Goal: Task Accomplishment & Management: Manage account settings

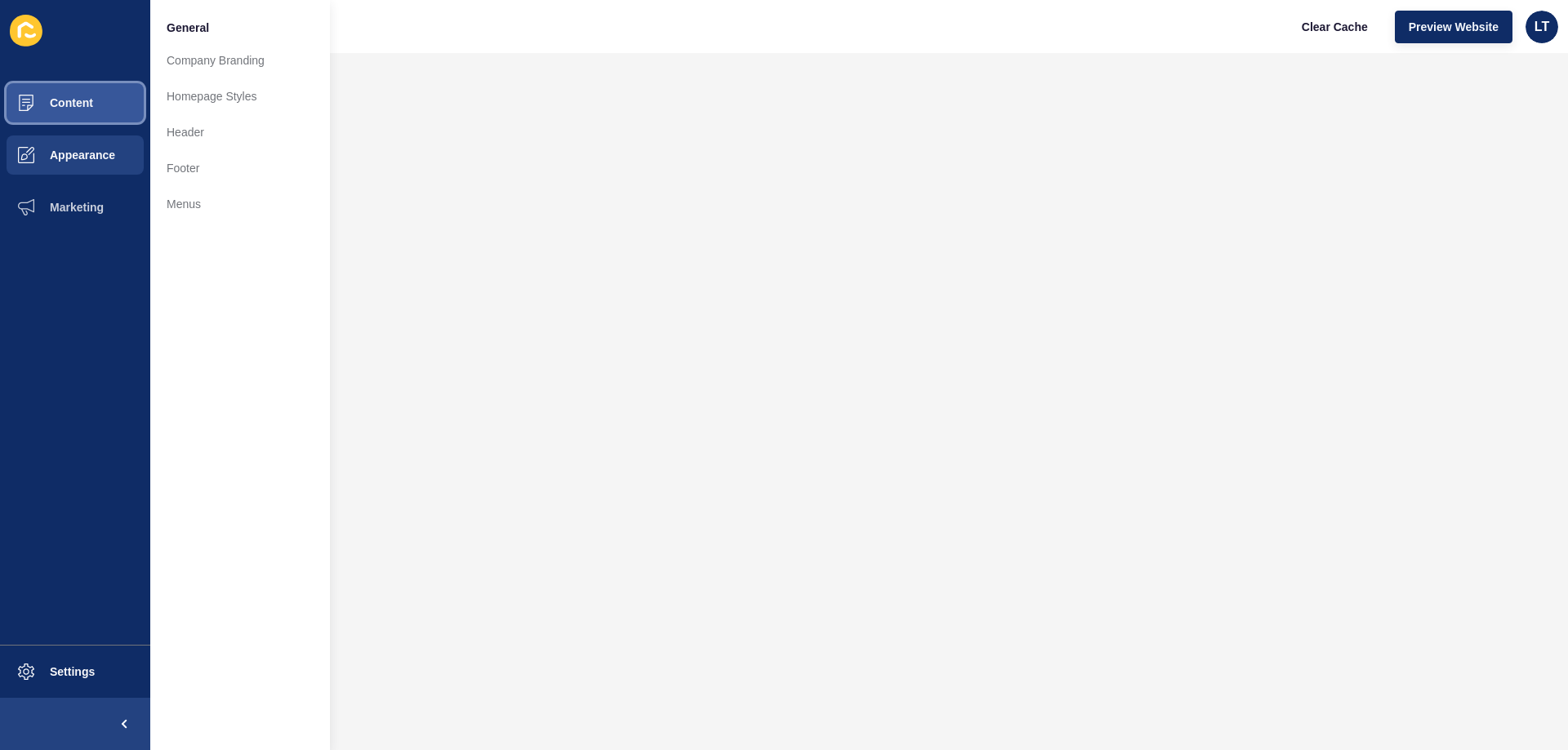
click at [60, 109] on span "Content" at bounding box center [45, 102] width 96 height 13
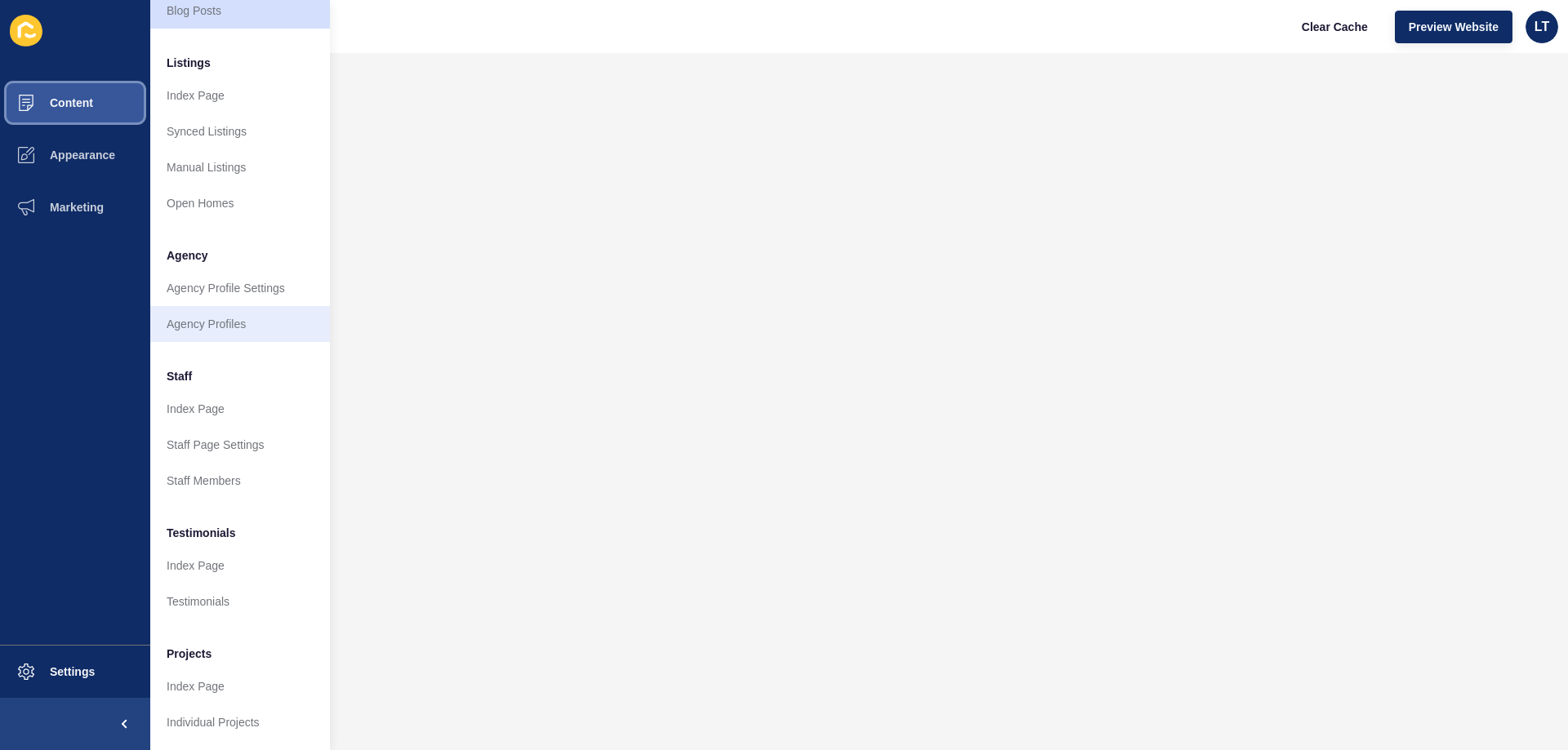
scroll to position [219, 0]
click at [84, 109] on span "Content" at bounding box center [45, 102] width 96 height 13
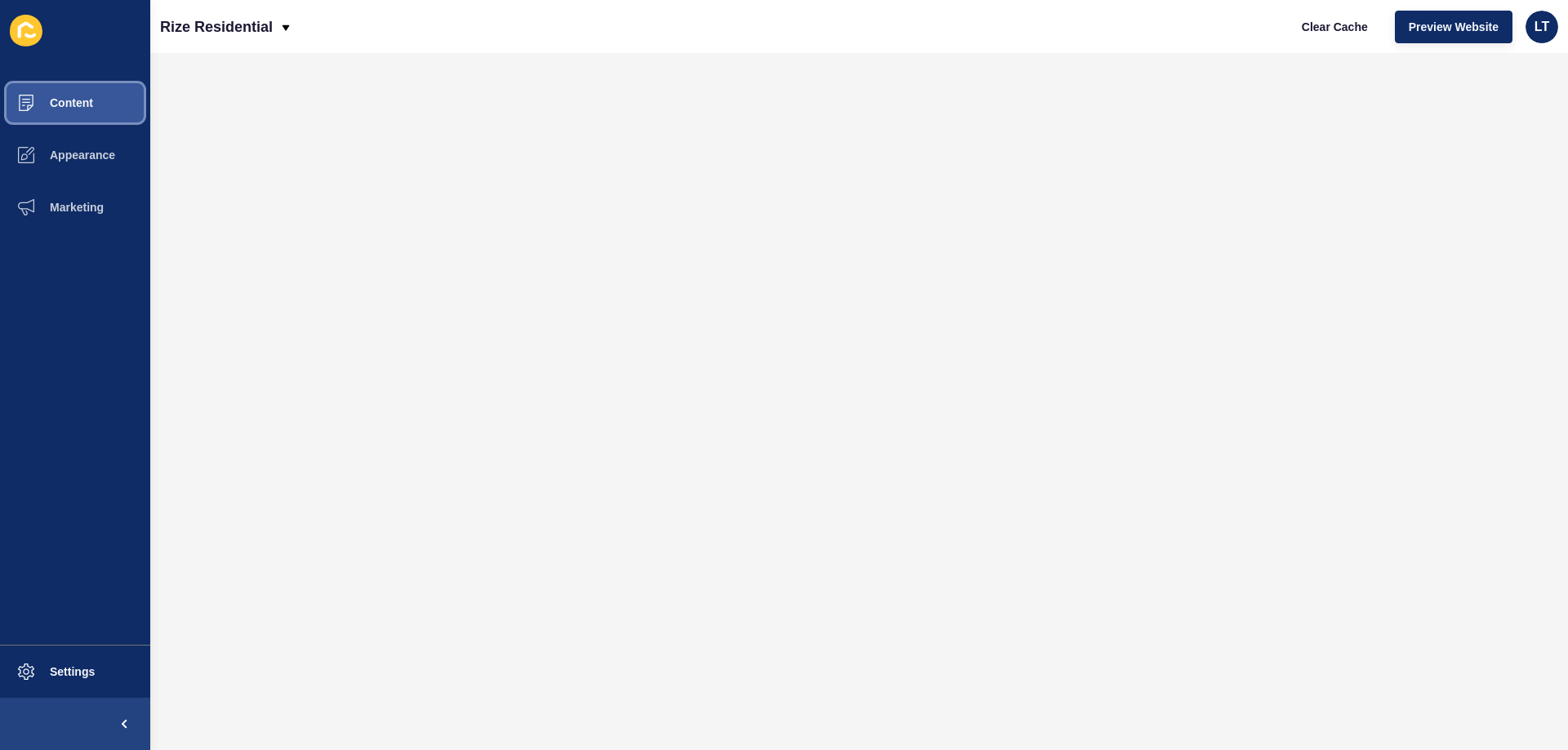
click at [84, 109] on span "Content" at bounding box center [45, 102] width 96 height 13
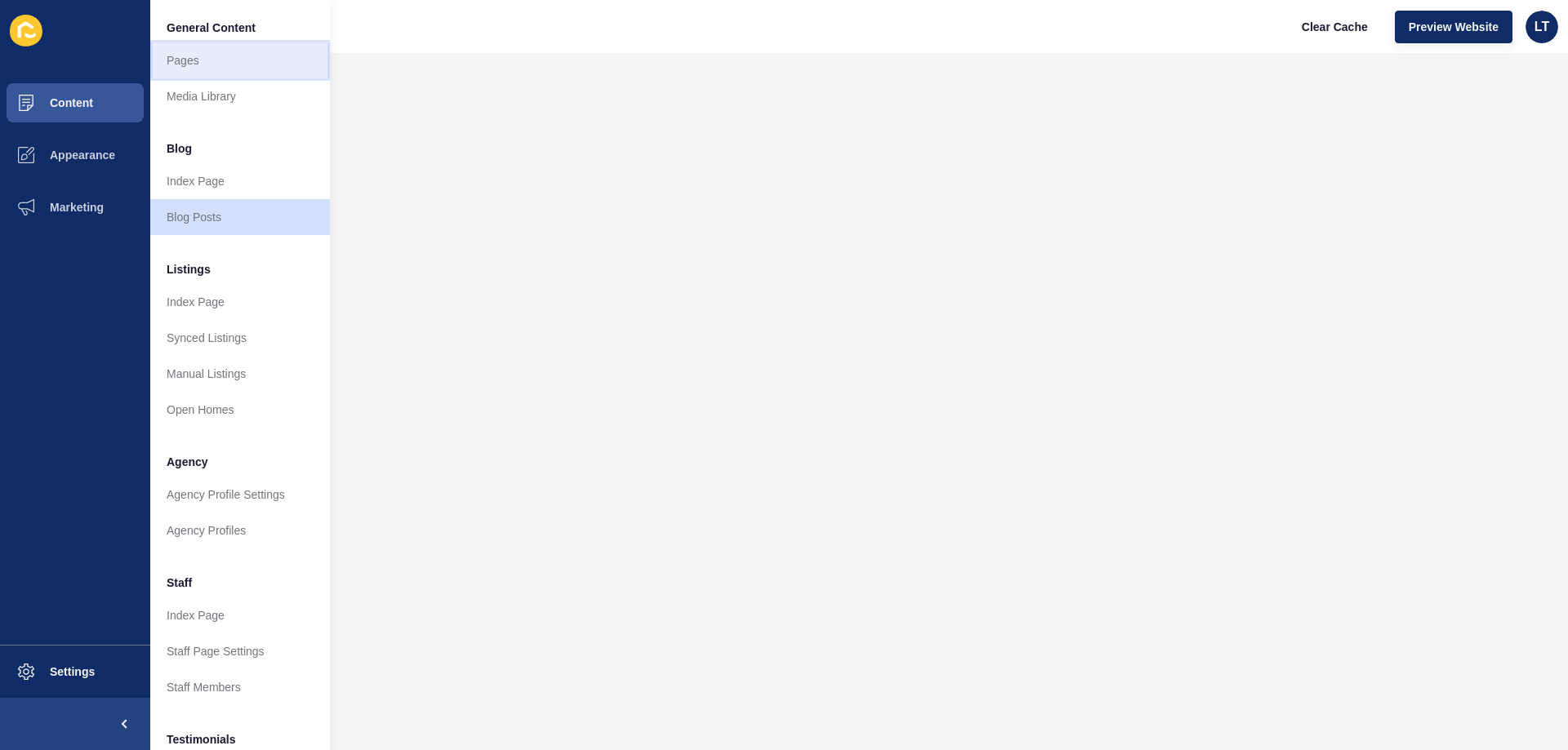
click at [222, 63] on link "Pages" at bounding box center [240, 60] width 180 height 36
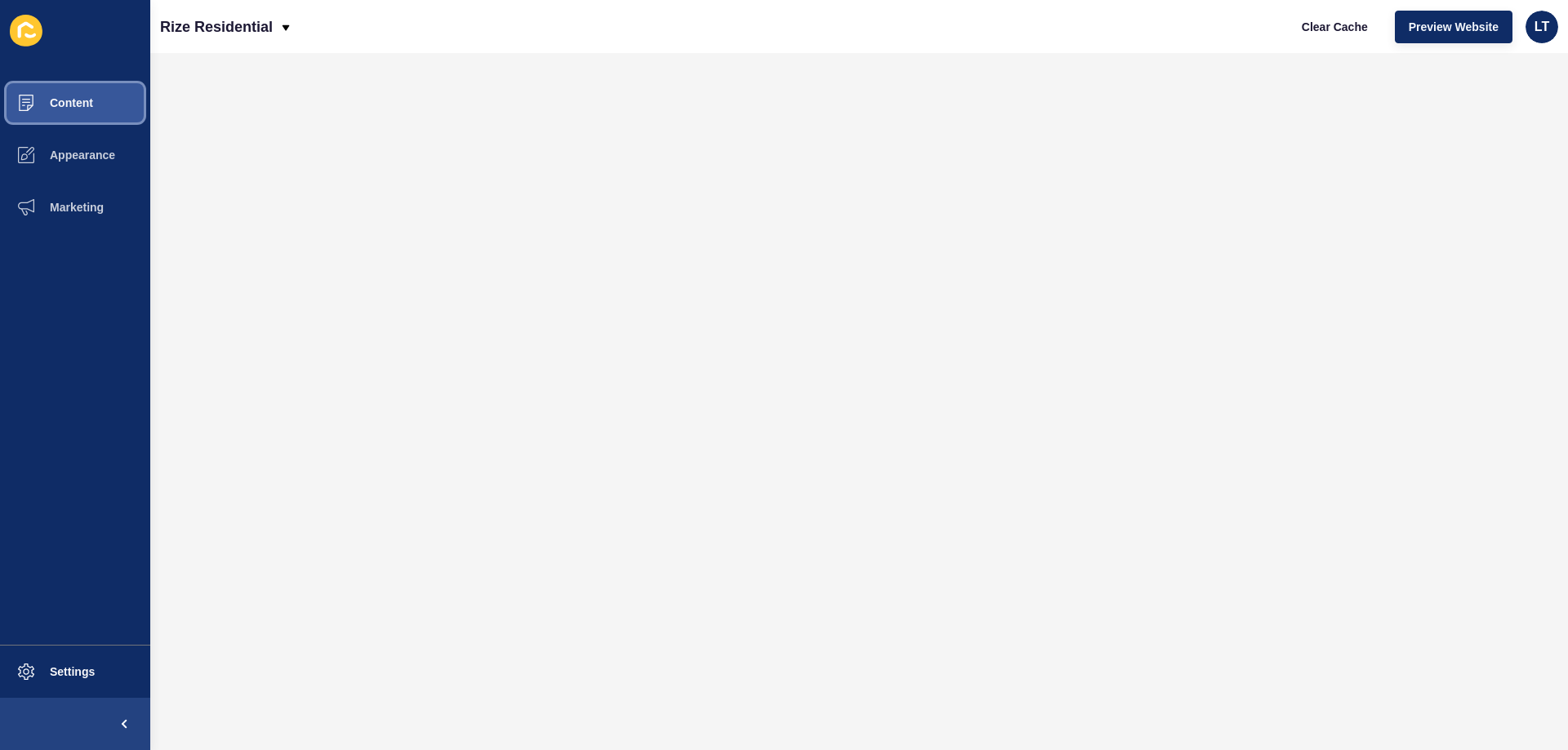
click at [67, 111] on button "Content" at bounding box center [75, 103] width 150 height 52
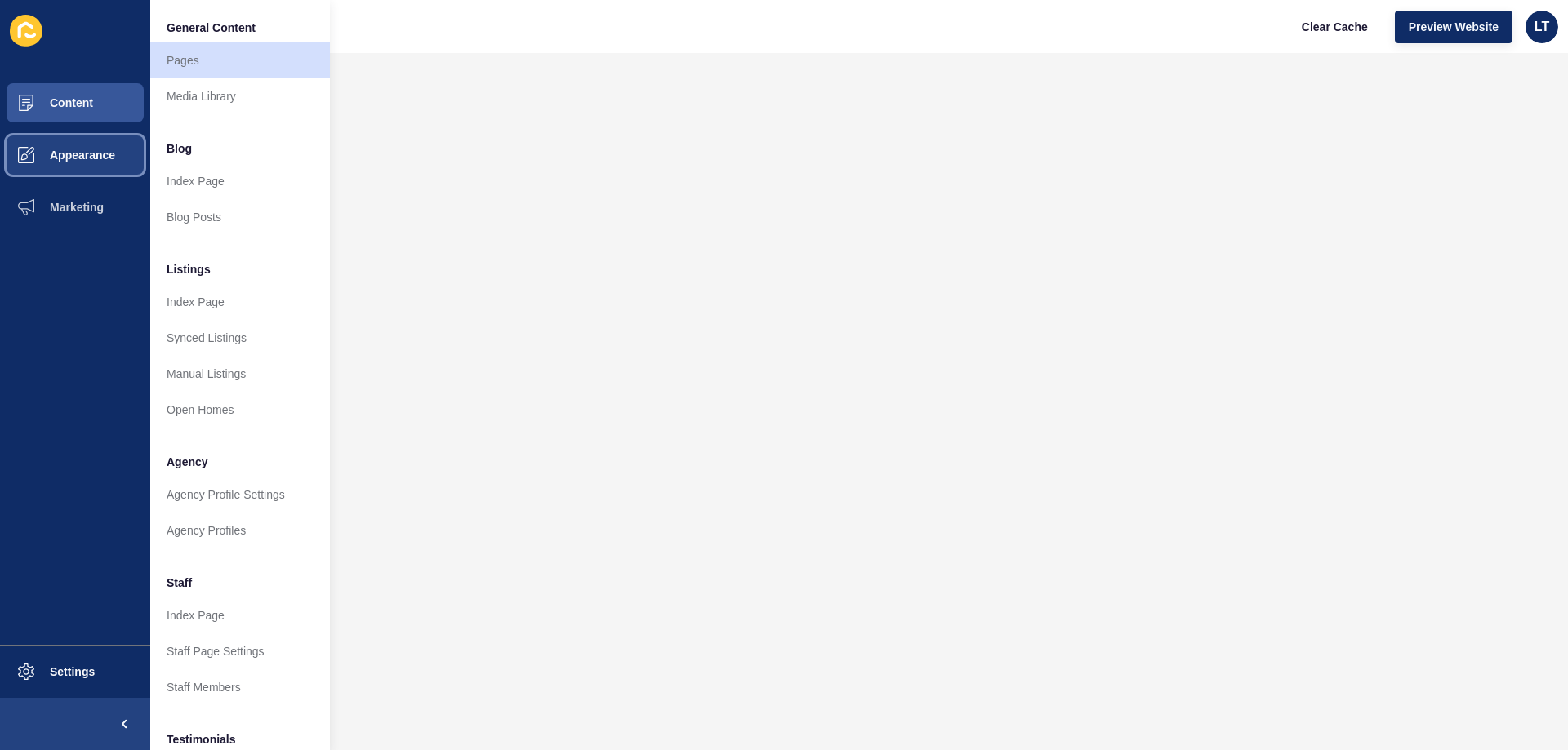
click at [86, 166] on button "Appearance" at bounding box center [75, 155] width 150 height 52
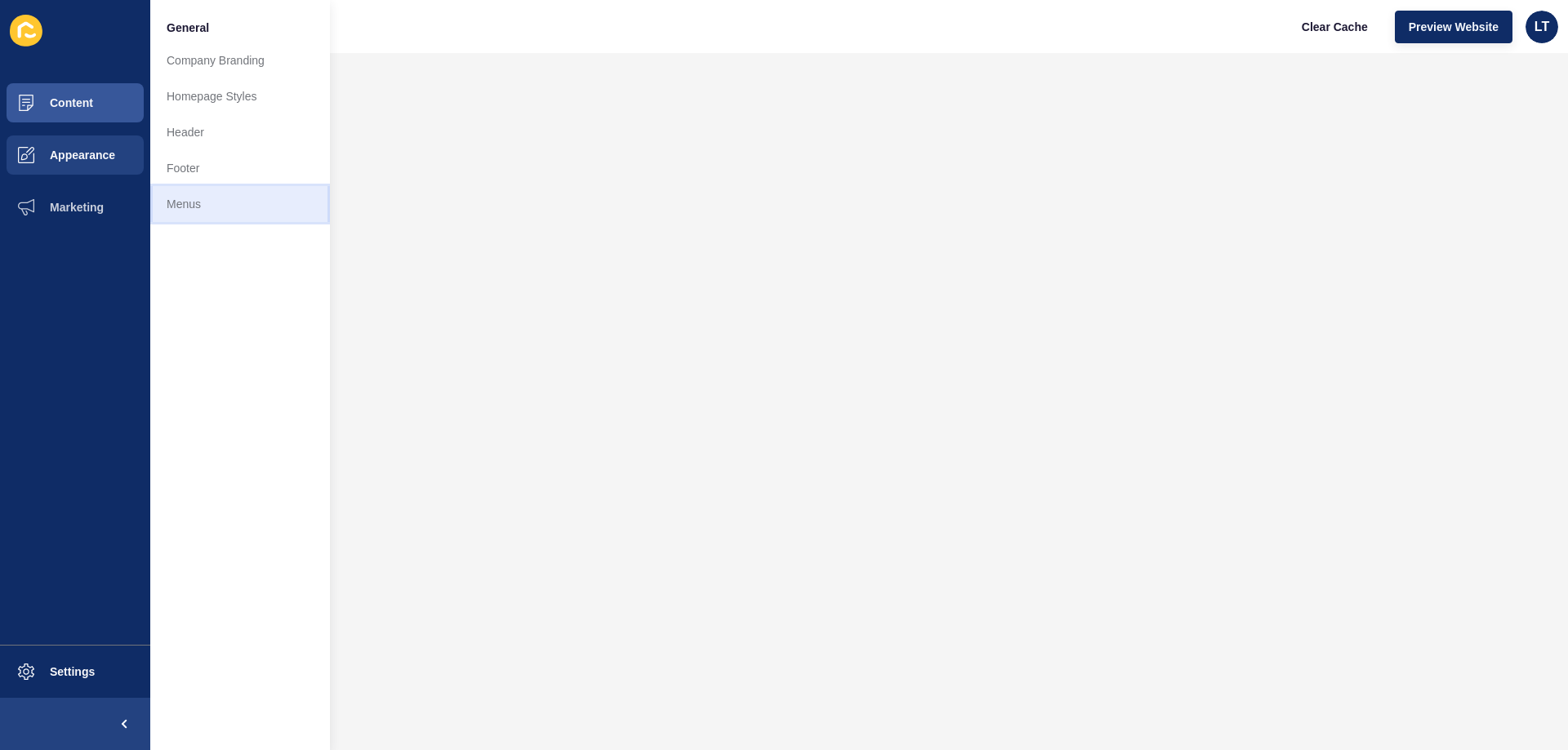
click at [196, 206] on link "Menus" at bounding box center [240, 204] width 180 height 36
